Goal: Navigation & Orientation: Go to known website

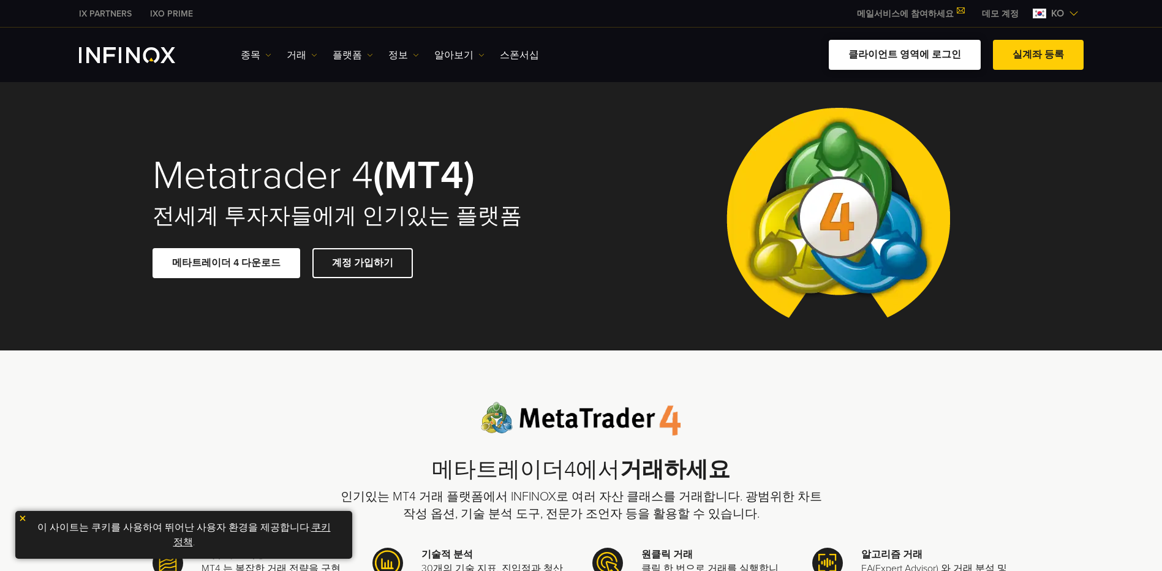
click at [918, 54] on link "클라이언트 영역에 로그인" at bounding box center [904, 55] width 152 height 30
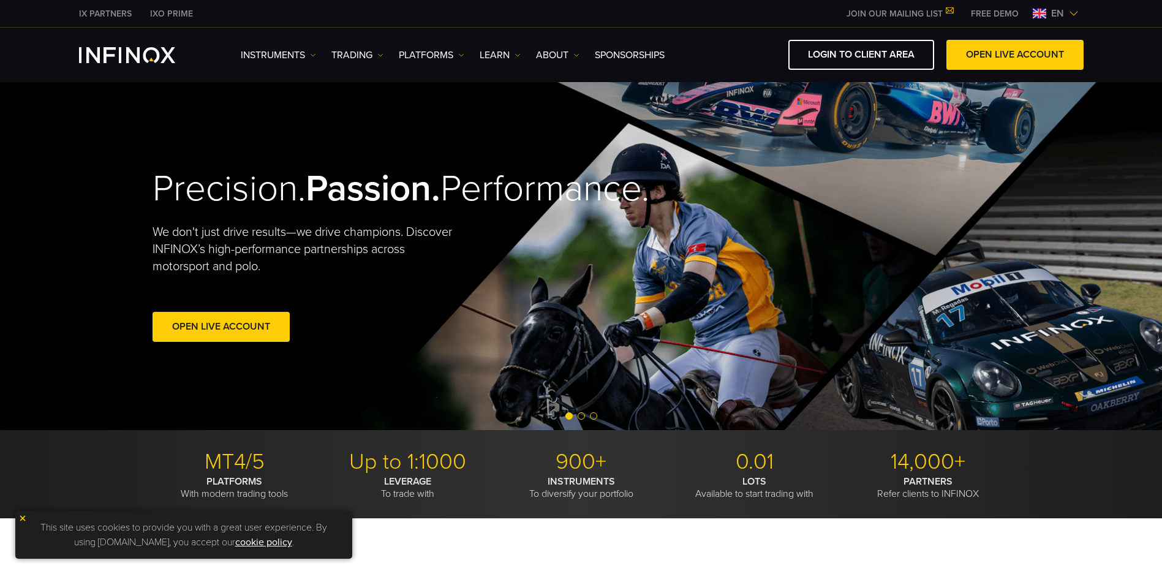
click at [1041, 12] on img at bounding box center [1038, 14] width 13 height 10
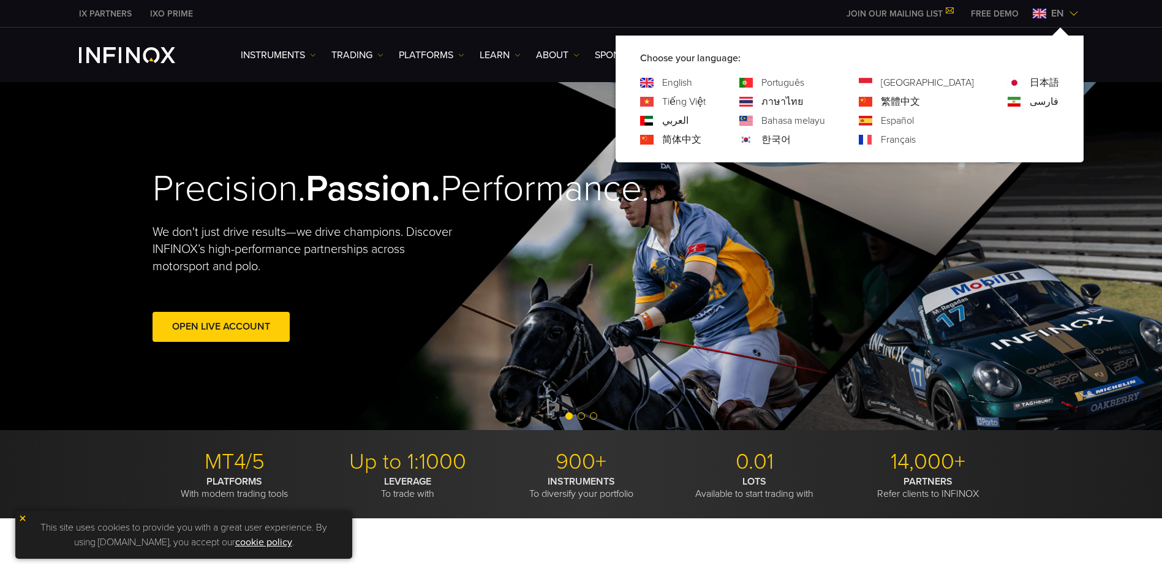
click at [804, 140] on div "한국어" at bounding box center [782, 139] width 86 height 15
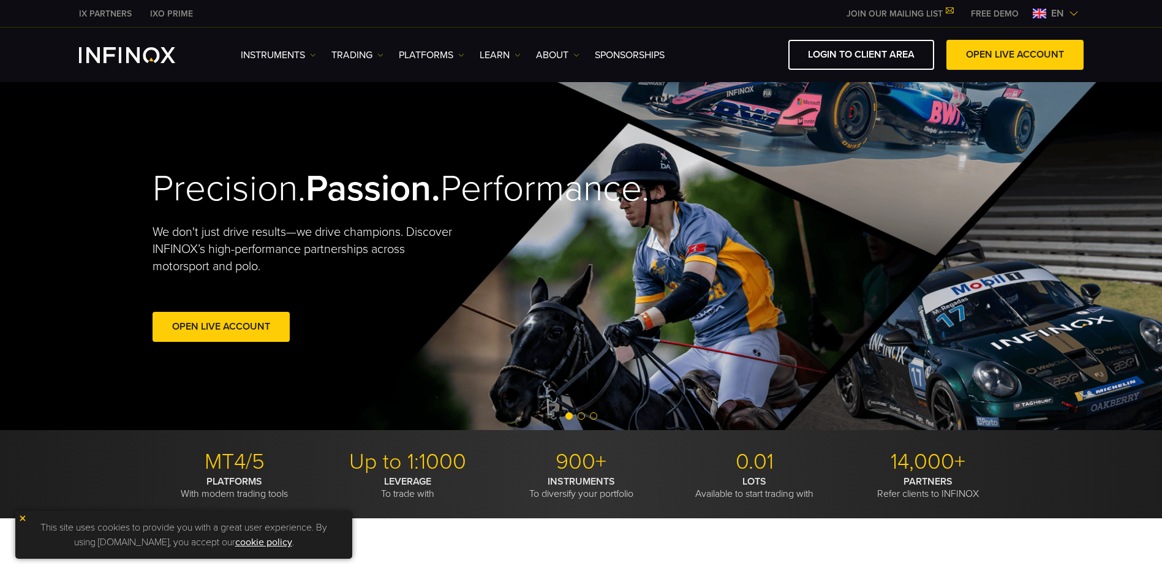
click at [1041, 12] on img at bounding box center [1038, 14] width 13 height 10
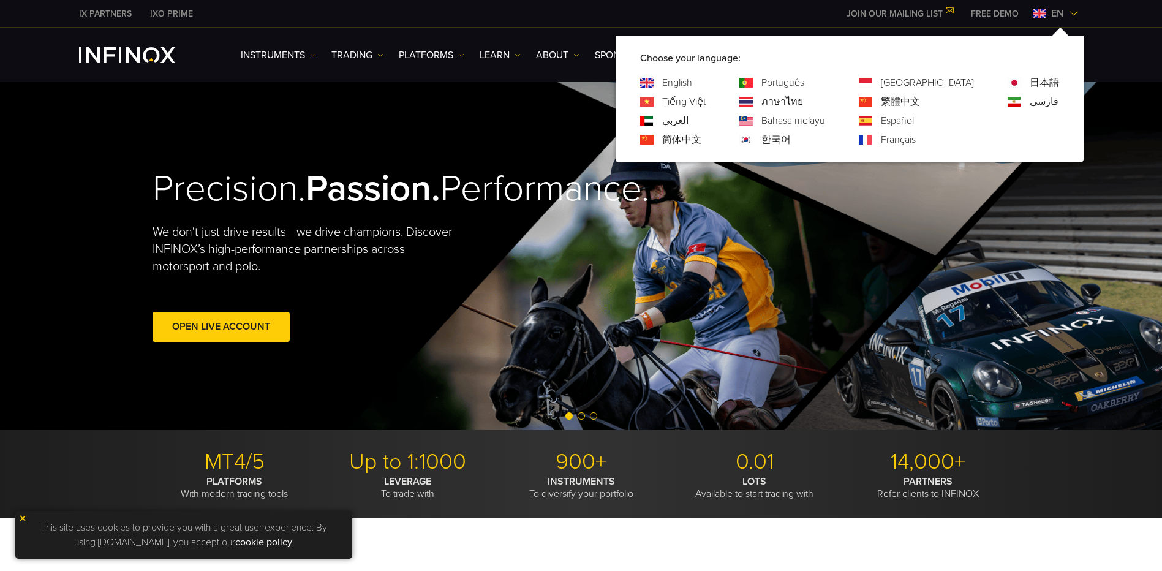
click at [790, 136] on link "한국어" at bounding box center [775, 139] width 29 height 15
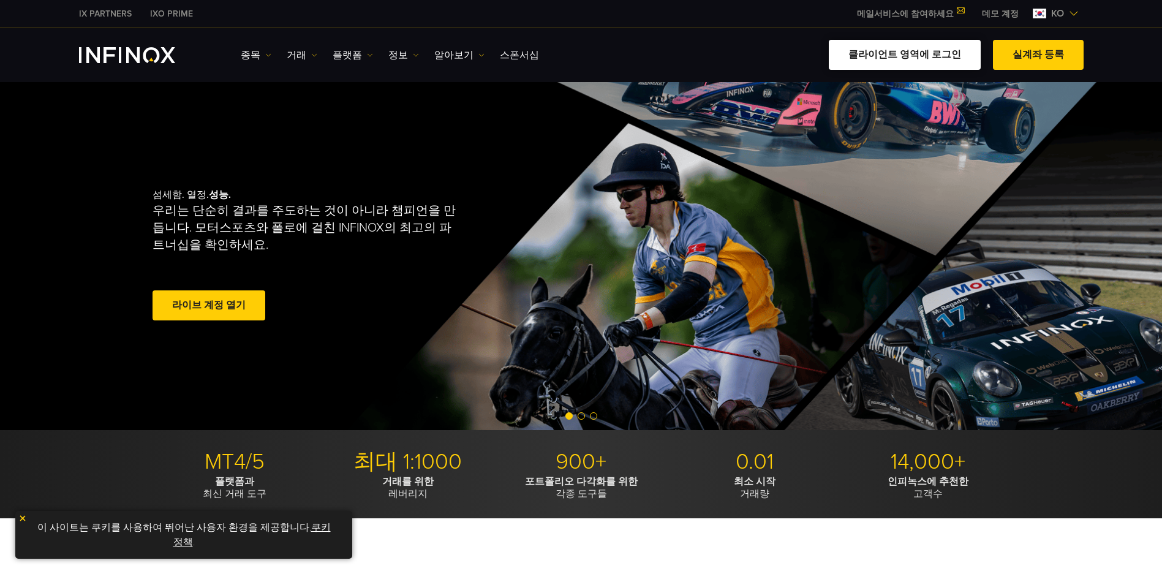
drag, startPoint x: 0, startPoint y: 0, endPoint x: 897, endPoint y: 54, distance: 898.6
click at [897, 54] on link "클라이언트 영역에 로그인" at bounding box center [904, 55] width 152 height 30
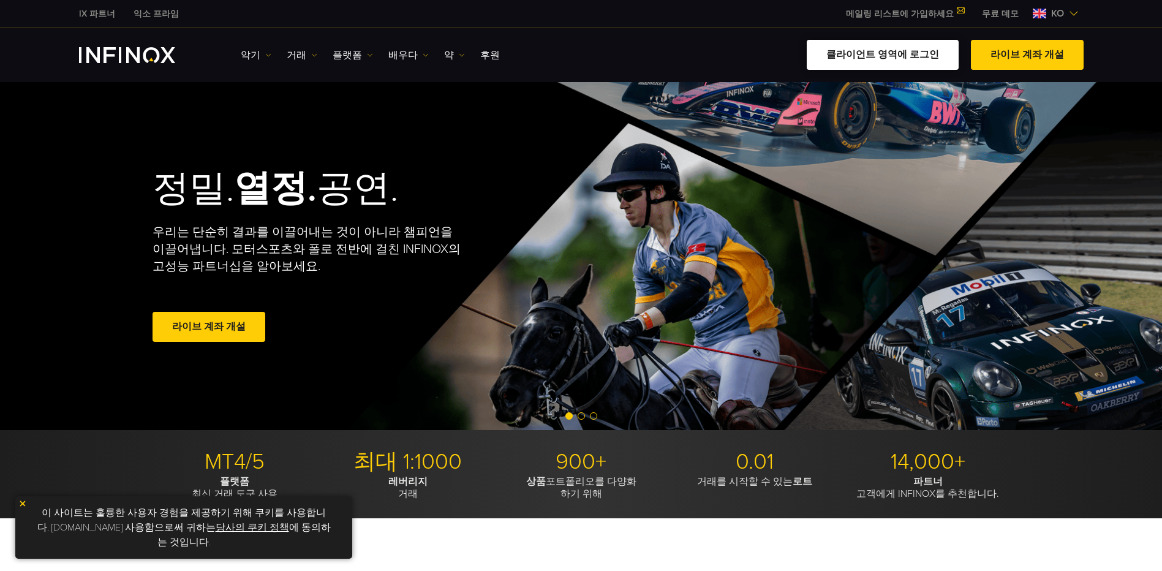
click at [891, 54] on link "클라이언트 영역에 로그인" at bounding box center [882, 55] width 152 height 30
